Goal: Information Seeking & Learning: Learn about a topic

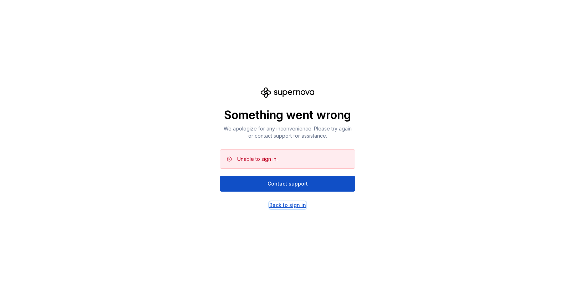
click at [287, 204] on div "Back to sign in" at bounding box center [288, 204] width 37 height 7
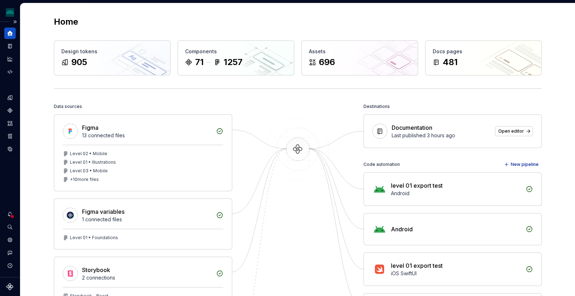
click at [7, 34] on icon "Home" at bounding box center [10, 33] width 6 height 6
click at [15, 22] on button "Expand sidebar" at bounding box center [15, 22] width 10 height 10
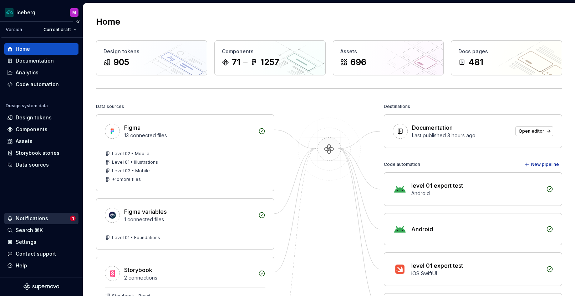
click at [37, 217] on div "Notifications" at bounding box center [32, 218] width 32 height 7
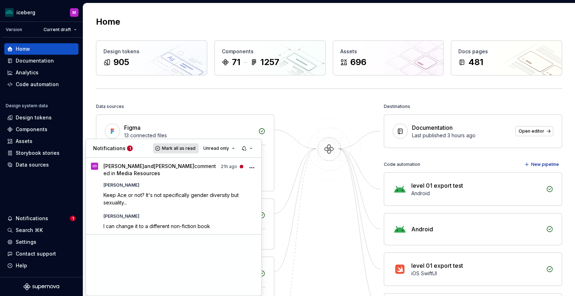
click at [177, 148] on span "Mark all as read" at bounding box center [179, 148] width 34 height 6
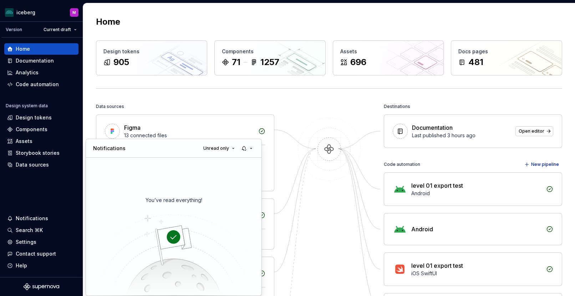
click at [38, 214] on html "iceberg M Version Current draft Home Documentation Analytics Code automation De…" at bounding box center [287, 148] width 575 height 296
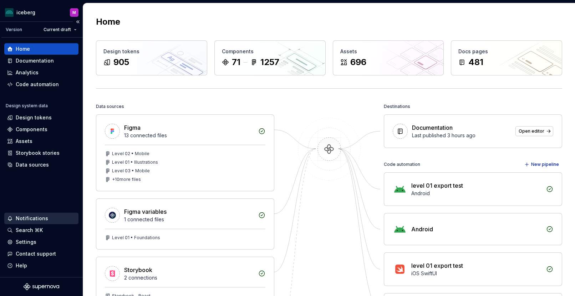
click at [39, 215] on div "Notifications" at bounding box center [32, 218] width 32 height 7
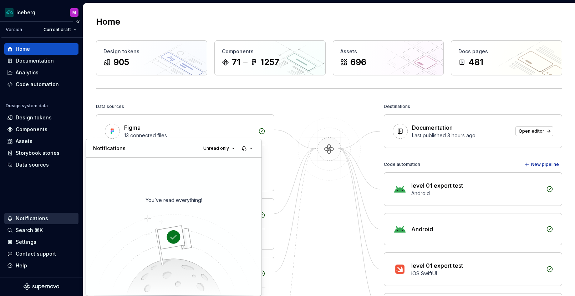
click at [39, 215] on html "iceberg M Version Current draft Home Documentation Analytics Code automation De…" at bounding box center [287, 148] width 575 height 296
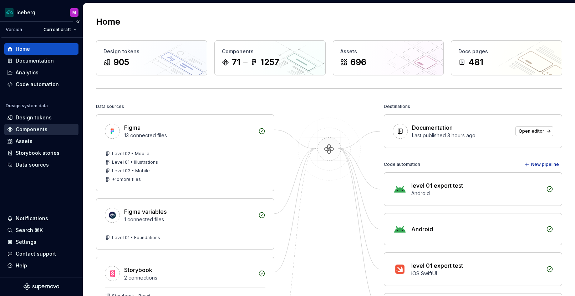
click at [39, 132] on div "Components" at bounding box center [32, 129] width 32 height 7
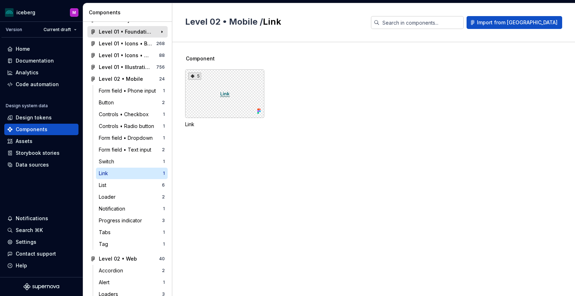
scroll to position [52, 0]
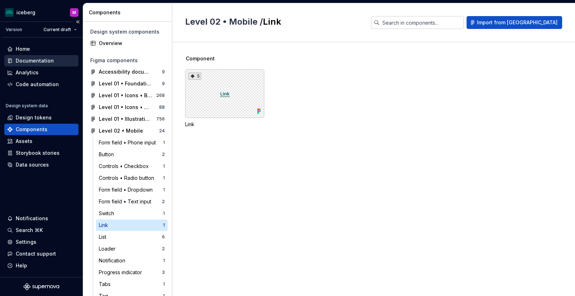
click at [36, 61] on div "Documentation" at bounding box center [35, 60] width 38 height 7
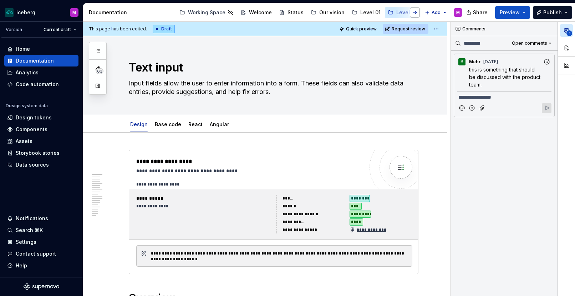
click at [416, 11] on button "button" at bounding box center [415, 12] width 10 height 10
click at [214, 11] on button "Page tree" at bounding box center [216, 12] width 9 height 9
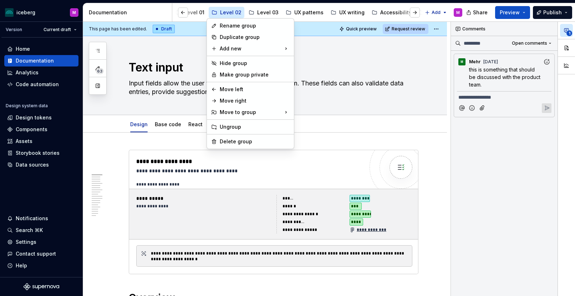
click at [97, 50] on div "63 Pages Add Accessibility guide for tree Page tree. Navigate the tree with the…" at bounding box center [98, 68] width 18 height 53
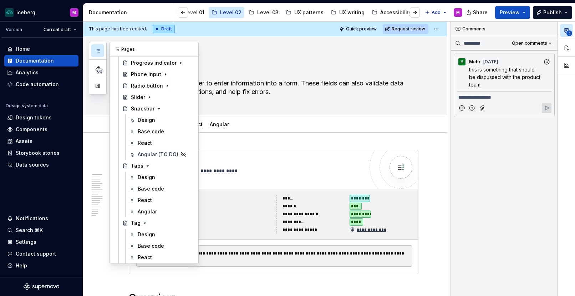
scroll to position [375, 0]
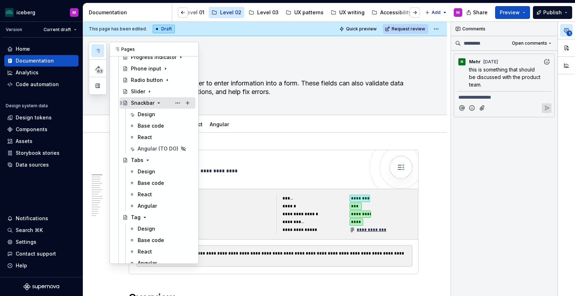
click at [157, 104] on icon "Page tree" at bounding box center [159, 103] width 6 height 6
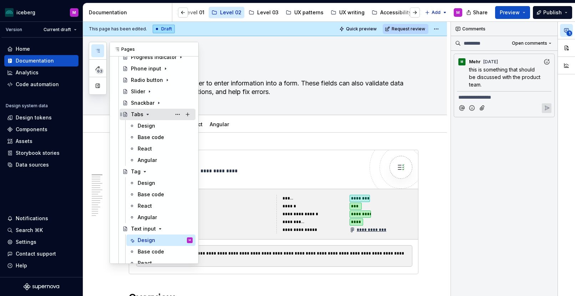
click at [148, 114] on icon "Page tree" at bounding box center [148, 114] width 6 height 6
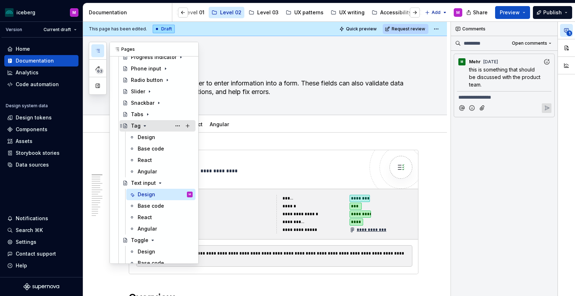
click at [144, 125] on icon "Page tree" at bounding box center [145, 125] width 2 height 1
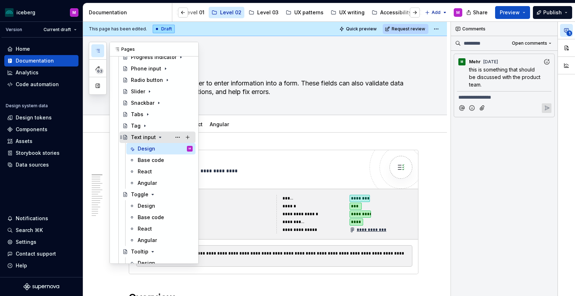
click at [158, 136] on icon "Page tree" at bounding box center [160, 137] width 6 height 6
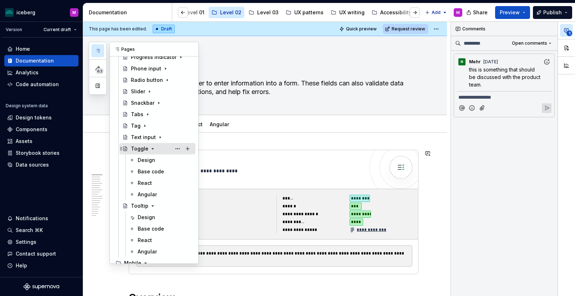
click at [152, 148] on icon "Page tree" at bounding box center [153, 148] width 2 height 1
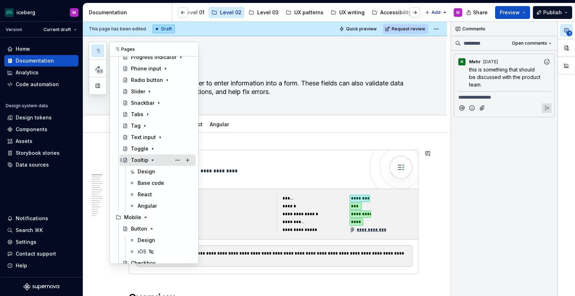
click at [152, 158] on icon "Page tree" at bounding box center [153, 160] width 6 height 6
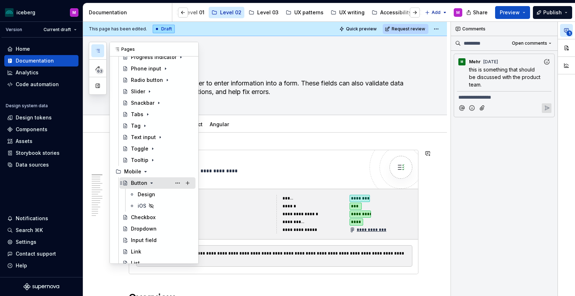
click at [150, 181] on icon "Page tree" at bounding box center [152, 183] width 6 height 6
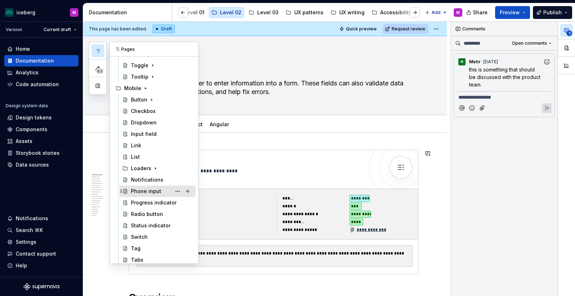
scroll to position [473, 0]
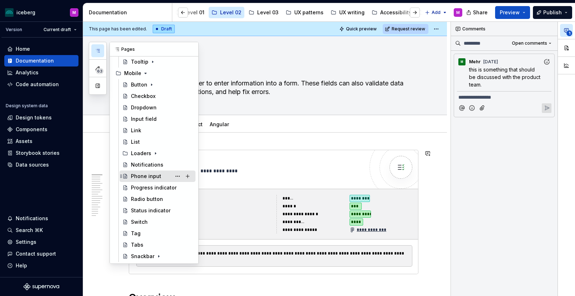
click at [156, 188] on div "Progress indicator" at bounding box center [154, 187] width 46 height 7
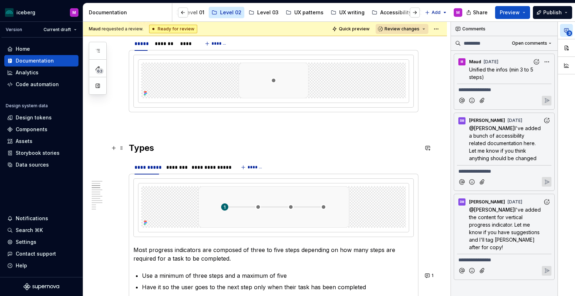
scroll to position [408, 0]
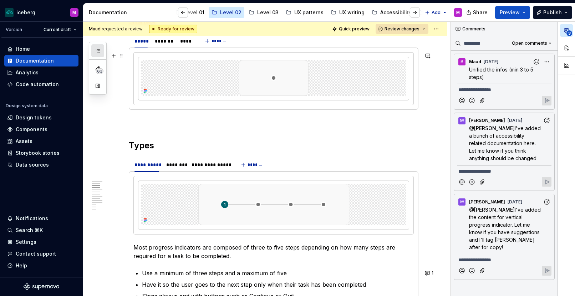
click at [99, 54] on button "button" at bounding box center [97, 50] width 13 height 13
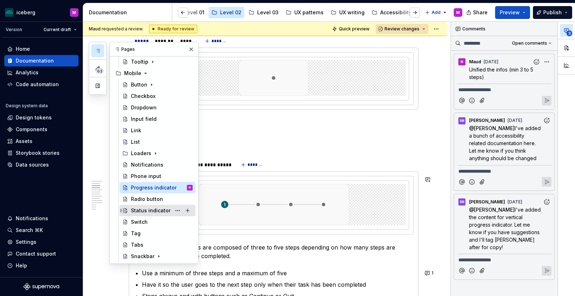
click at [148, 208] on div "Status indicator" at bounding box center [151, 210] width 40 height 7
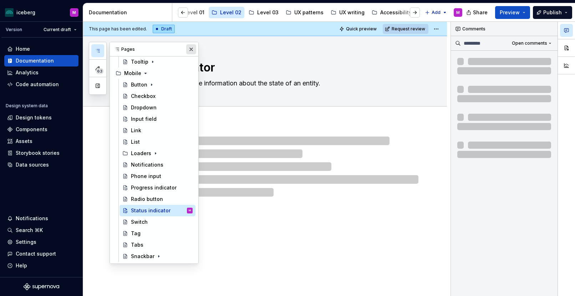
click at [191, 49] on button "button" at bounding box center [191, 49] width 10 height 10
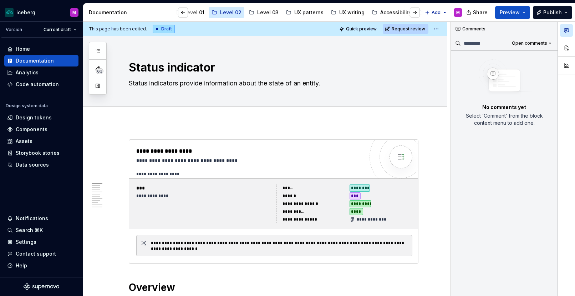
type textarea "*"
